Goal: Transaction & Acquisition: Subscribe to service/newsletter

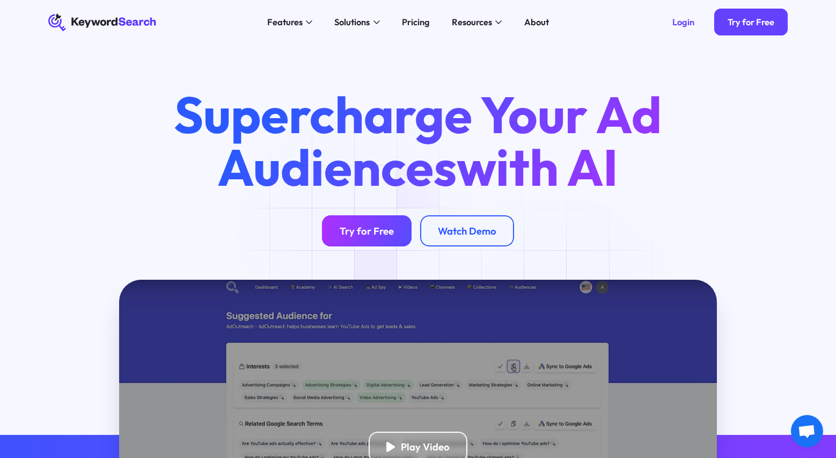
click at [361, 234] on div "Try for Free" at bounding box center [367, 231] width 54 height 12
